Goal: Information Seeking & Learning: Find specific fact

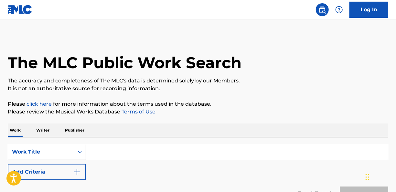
click at [145, 153] on input "Search Form" at bounding box center [237, 152] width 302 height 16
type input "whats on your mind?"
click at [339, 186] on button "Search" at bounding box center [363, 194] width 48 height 16
click at [78, 170] on img "Search Form" at bounding box center [77, 172] width 8 height 8
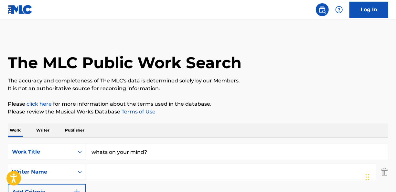
click at [104, 172] on input "Search Form" at bounding box center [231, 172] width 290 height 16
type input "[PERSON_NAME]"
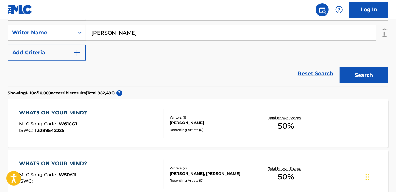
scroll to position [65, 0]
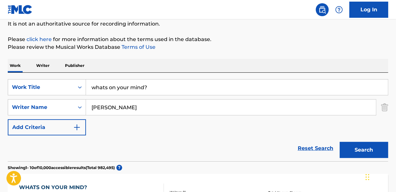
drag, startPoint x: 104, startPoint y: 87, endPoint x: 114, endPoint y: 81, distance: 11.6
click at [104, 87] on input "whats on your mind?" at bounding box center [237, 87] width 302 height 16
type input "what's on your mind?"
click at [362, 149] on button "Search" at bounding box center [363, 150] width 48 height 16
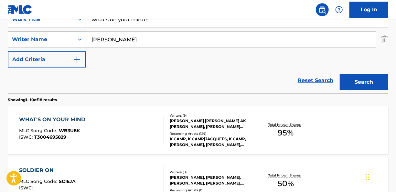
scroll to position [141, 0]
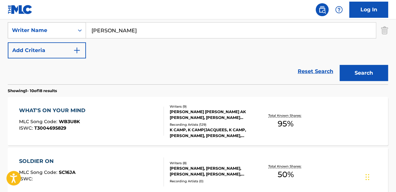
click at [78, 110] on div "WHAT'S ON YOUR MIND" at bounding box center [53, 111] width 69 height 8
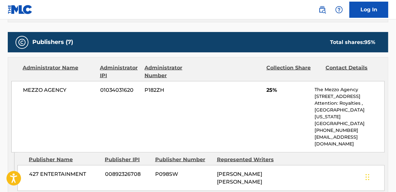
scroll to position [323, 0]
